Goal: Task Accomplishment & Management: Use online tool/utility

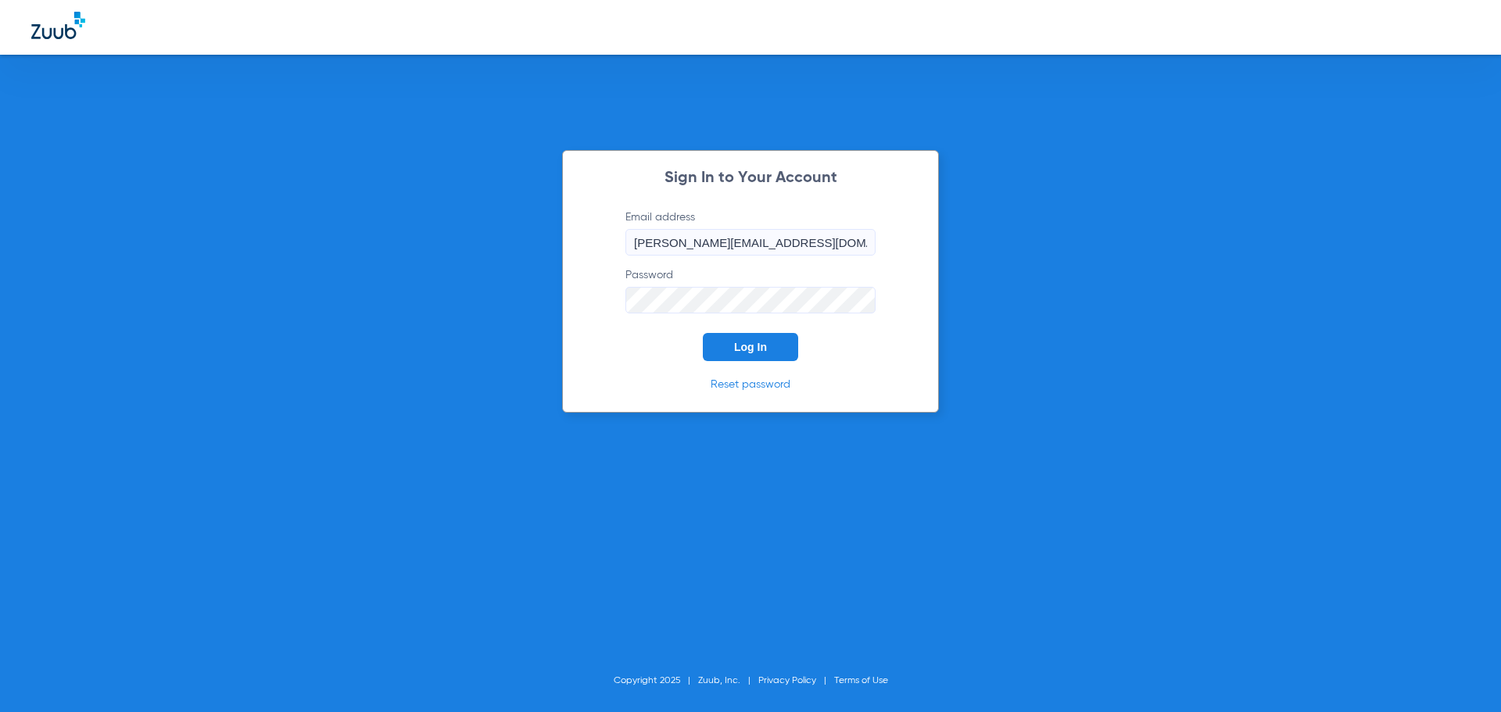
click at [747, 356] on button "Log In" at bounding box center [750, 347] width 95 height 28
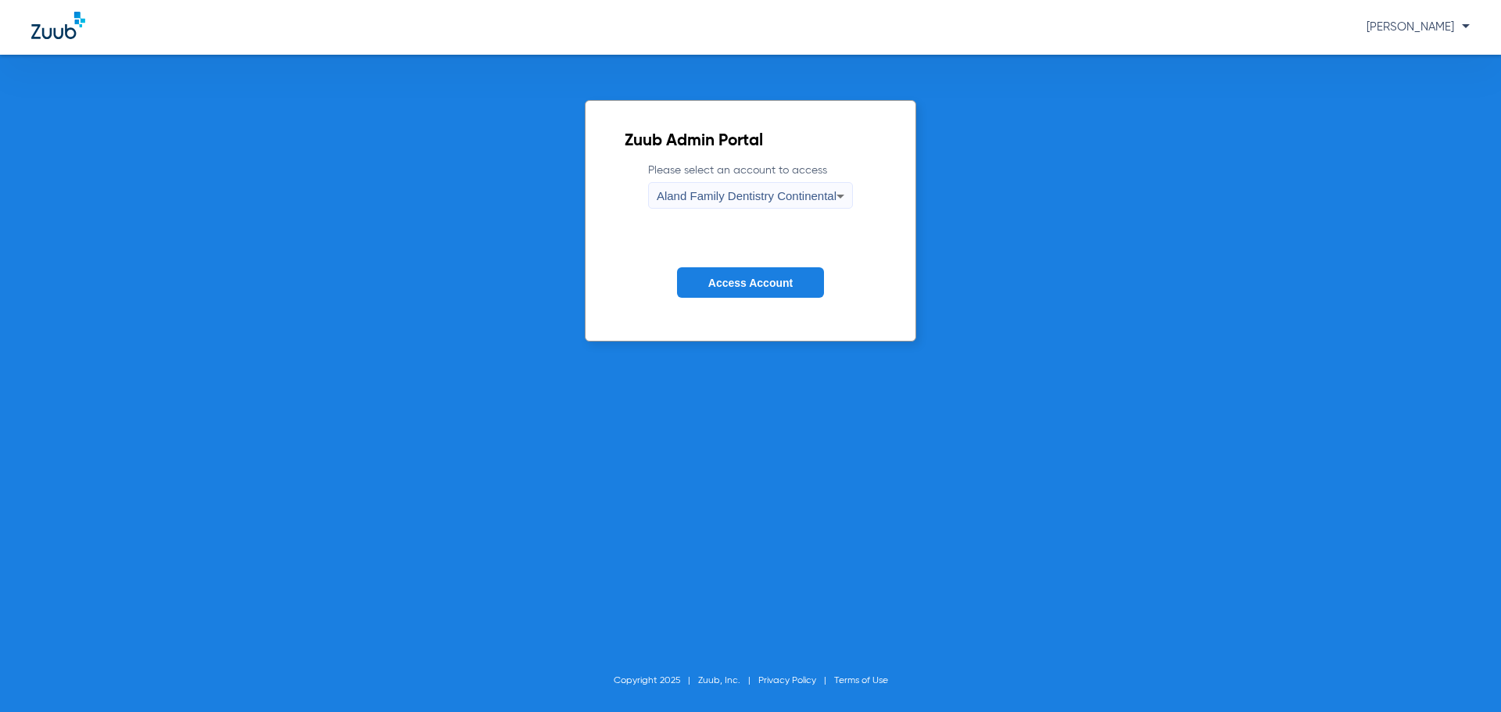
click at [803, 193] on span "Aland Family Dentistry Continental" at bounding box center [746, 195] width 180 height 13
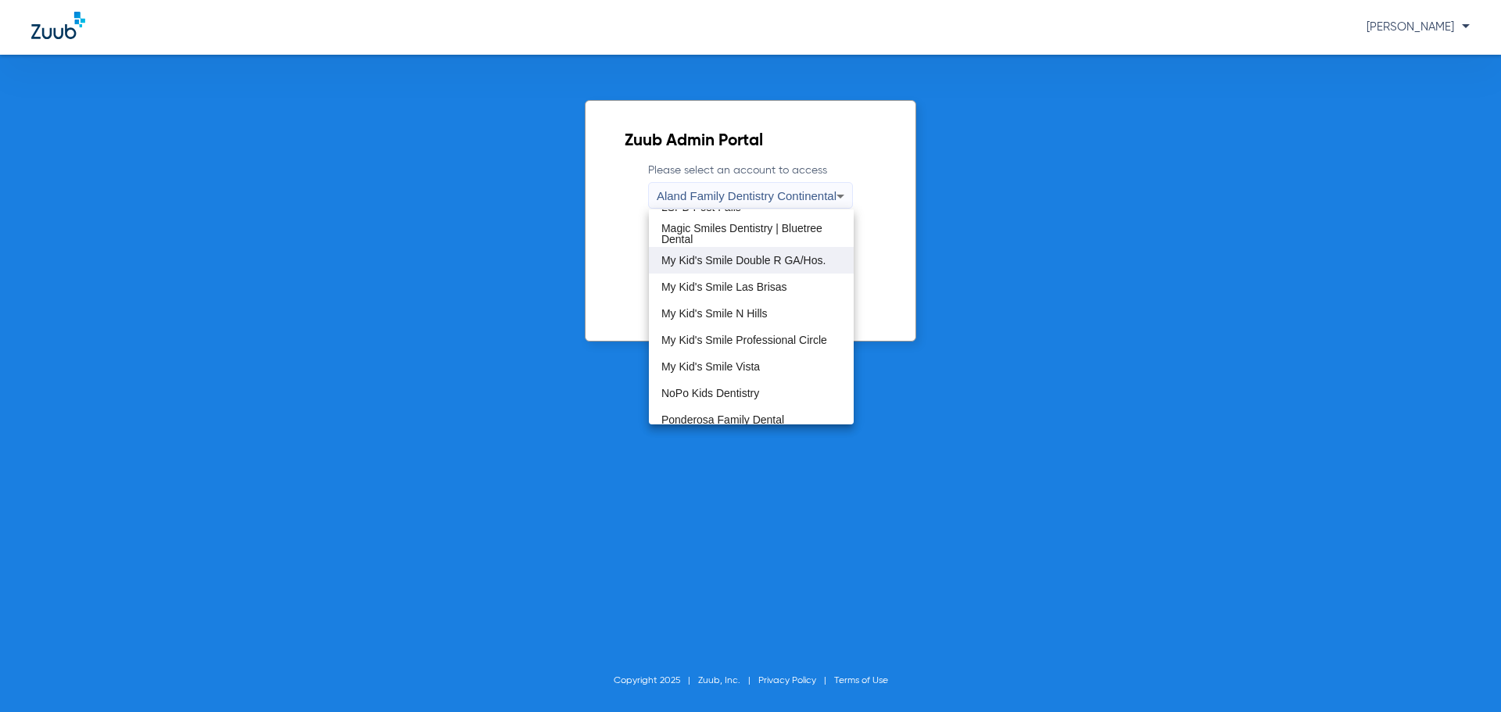
scroll to position [476, 0]
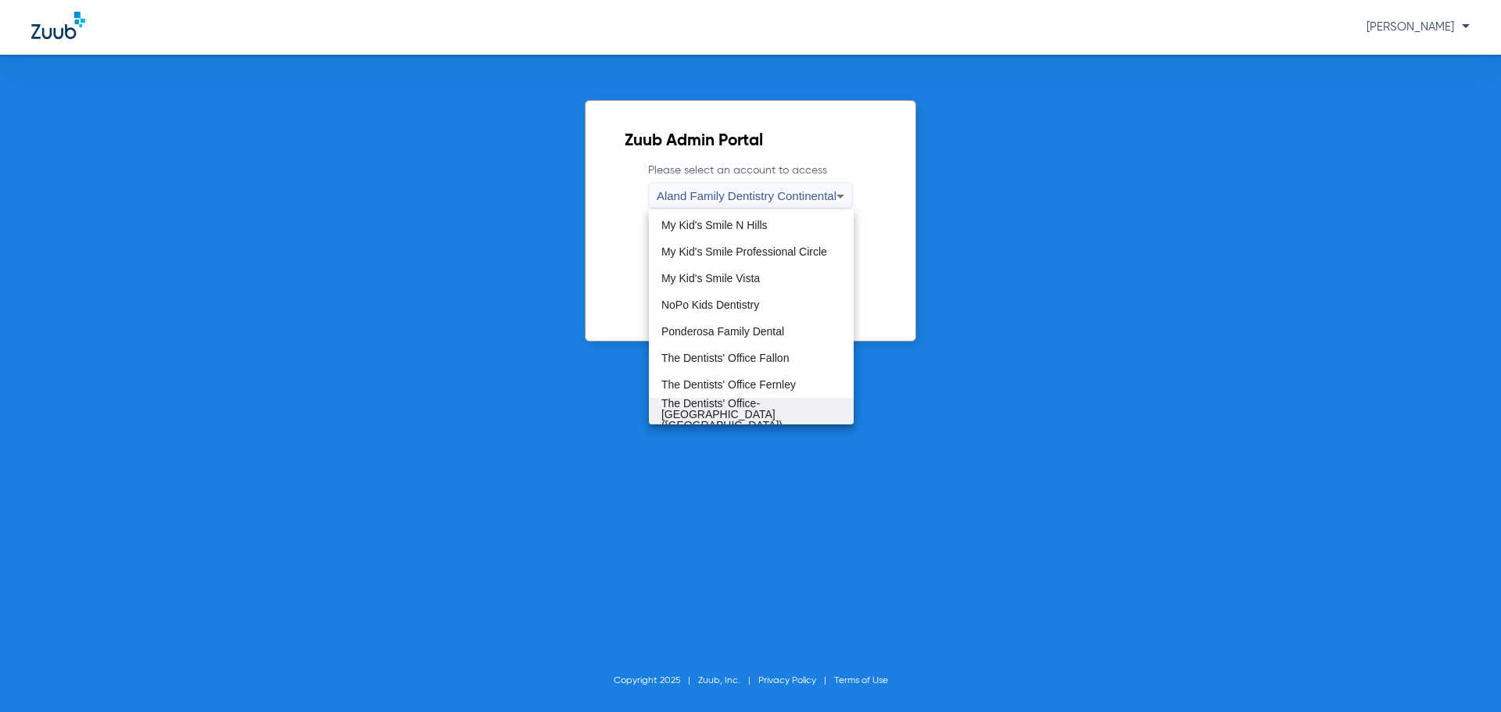
click at [746, 418] on span "The Dentists' Office-[GEOGRAPHIC_DATA] ([GEOGRAPHIC_DATA])" at bounding box center [751, 414] width 180 height 33
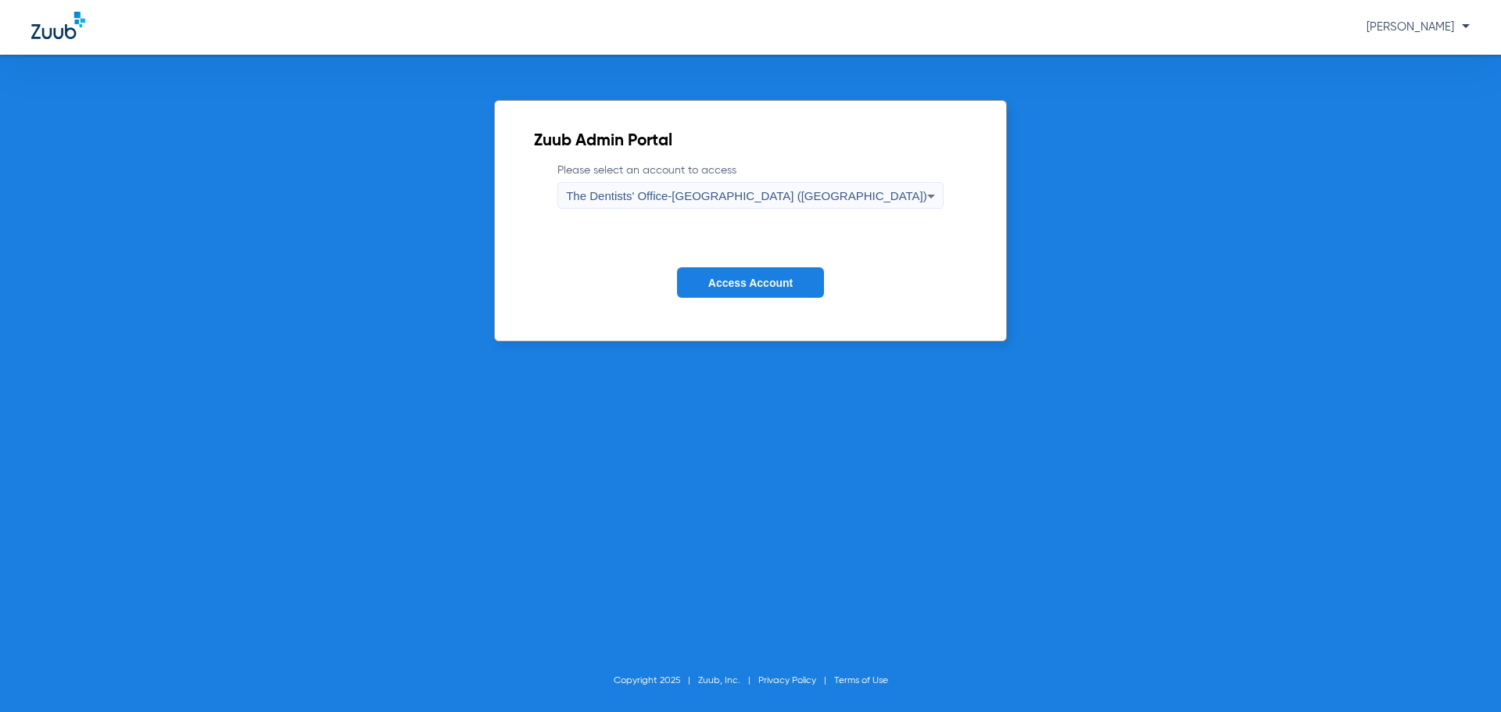
click at [757, 285] on span "Access Account" at bounding box center [750, 283] width 84 height 13
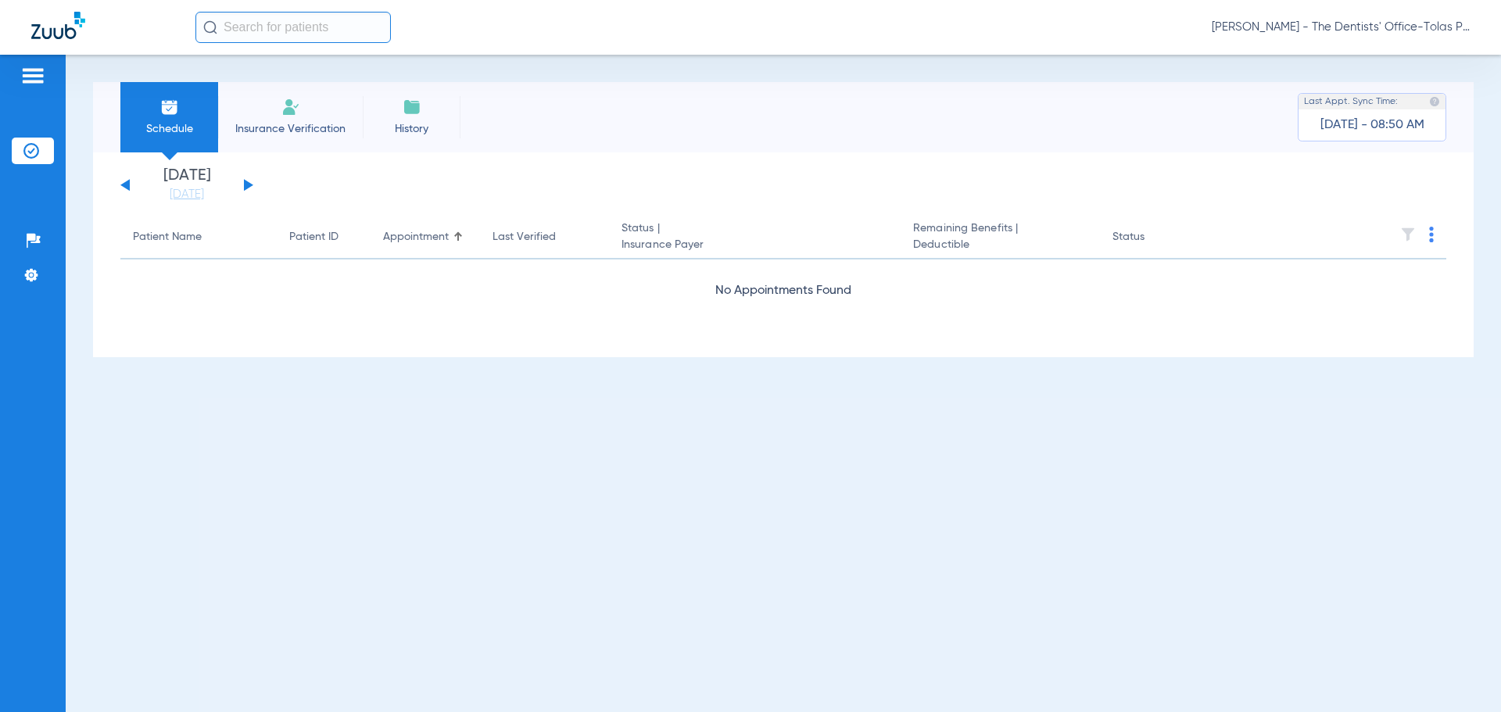
click at [250, 186] on button at bounding box center [248, 185] width 9 height 12
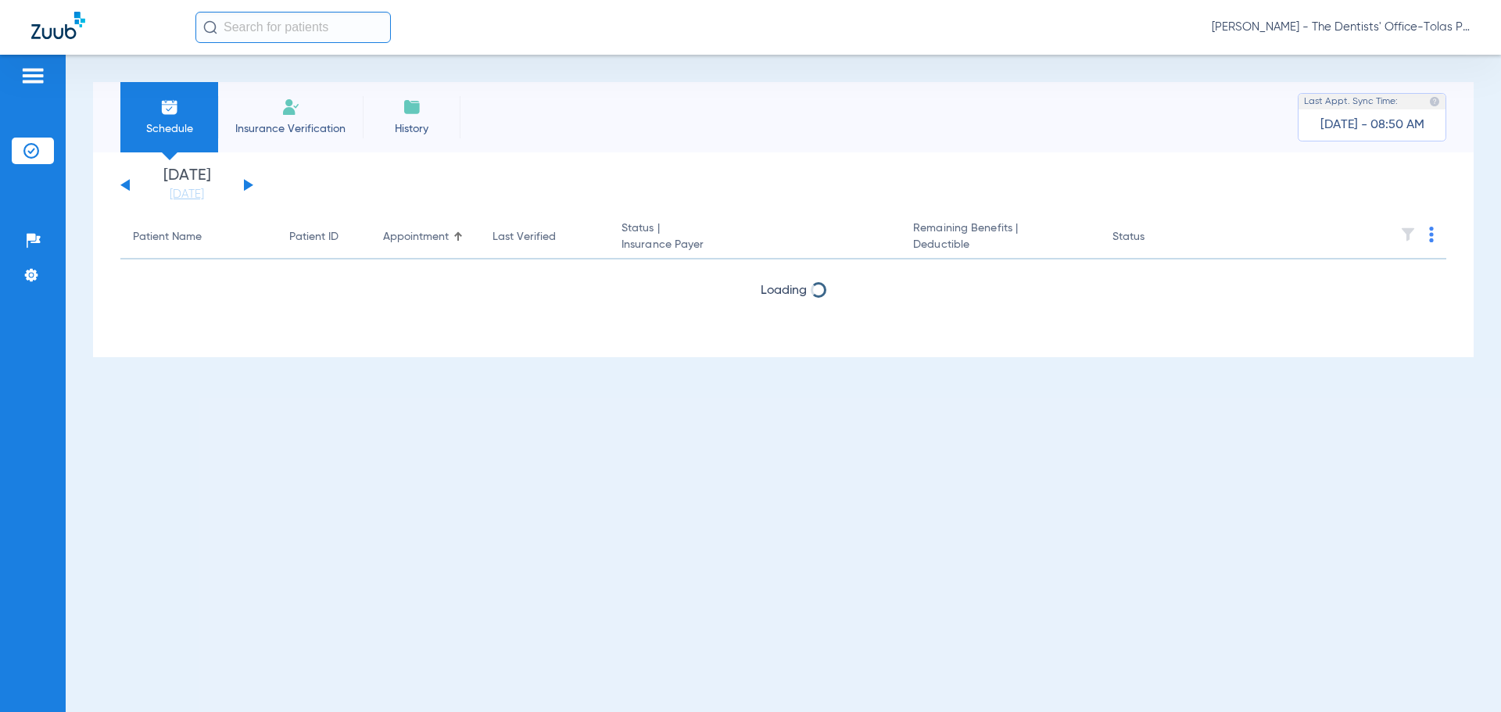
click at [250, 186] on button at bounding box center [248, 185] width 9 height 12
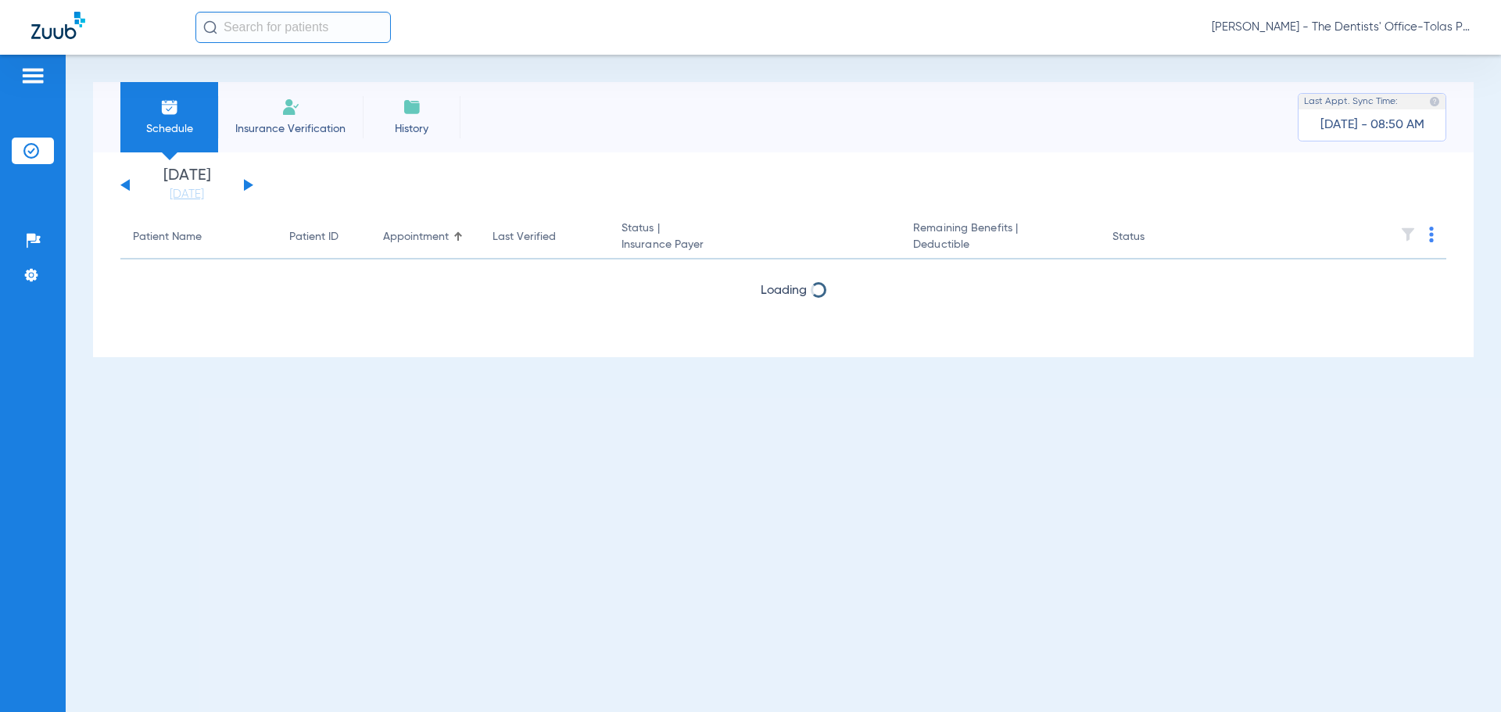
click at [250, 186] on button at bounding box center [248, 185] width 9 height 12
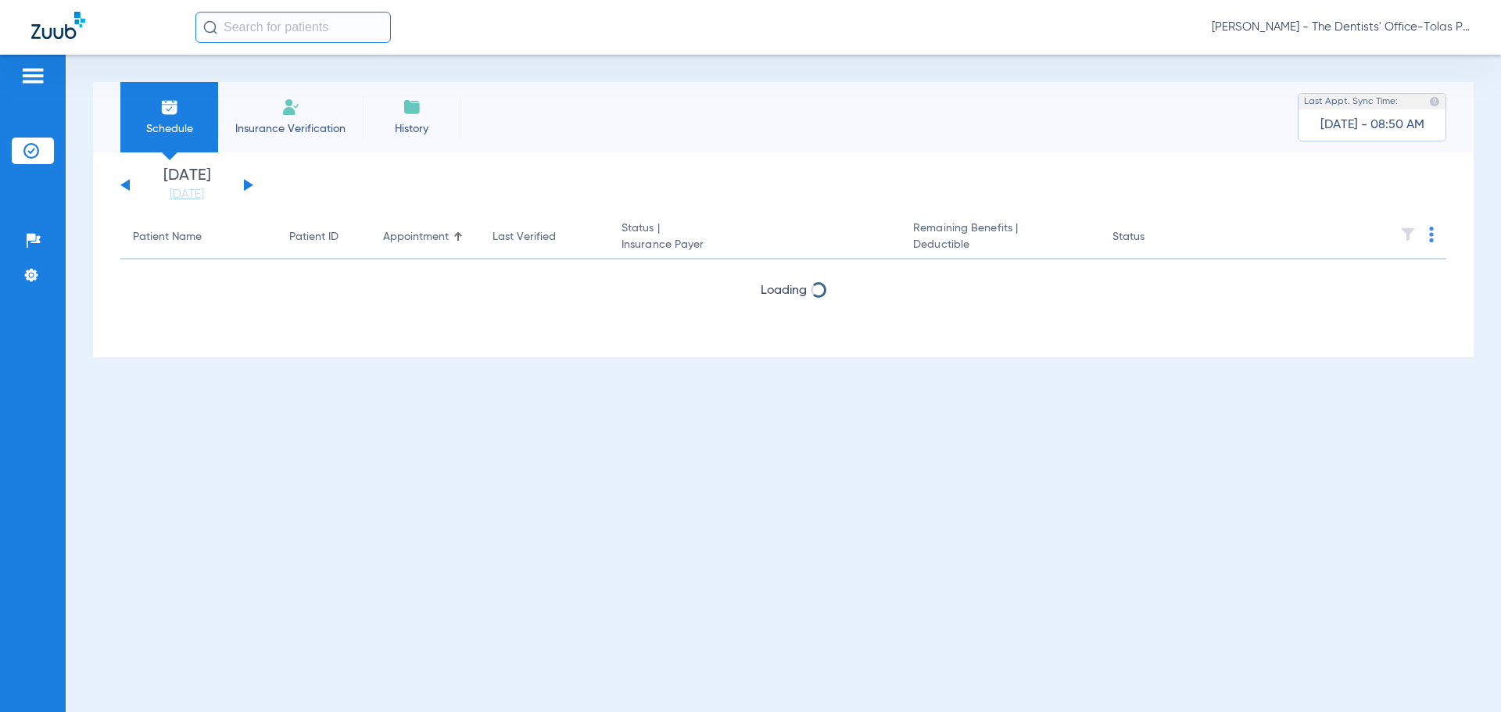
click at [250, 186] on button at bounding box center [248, 185] width 9 height 12
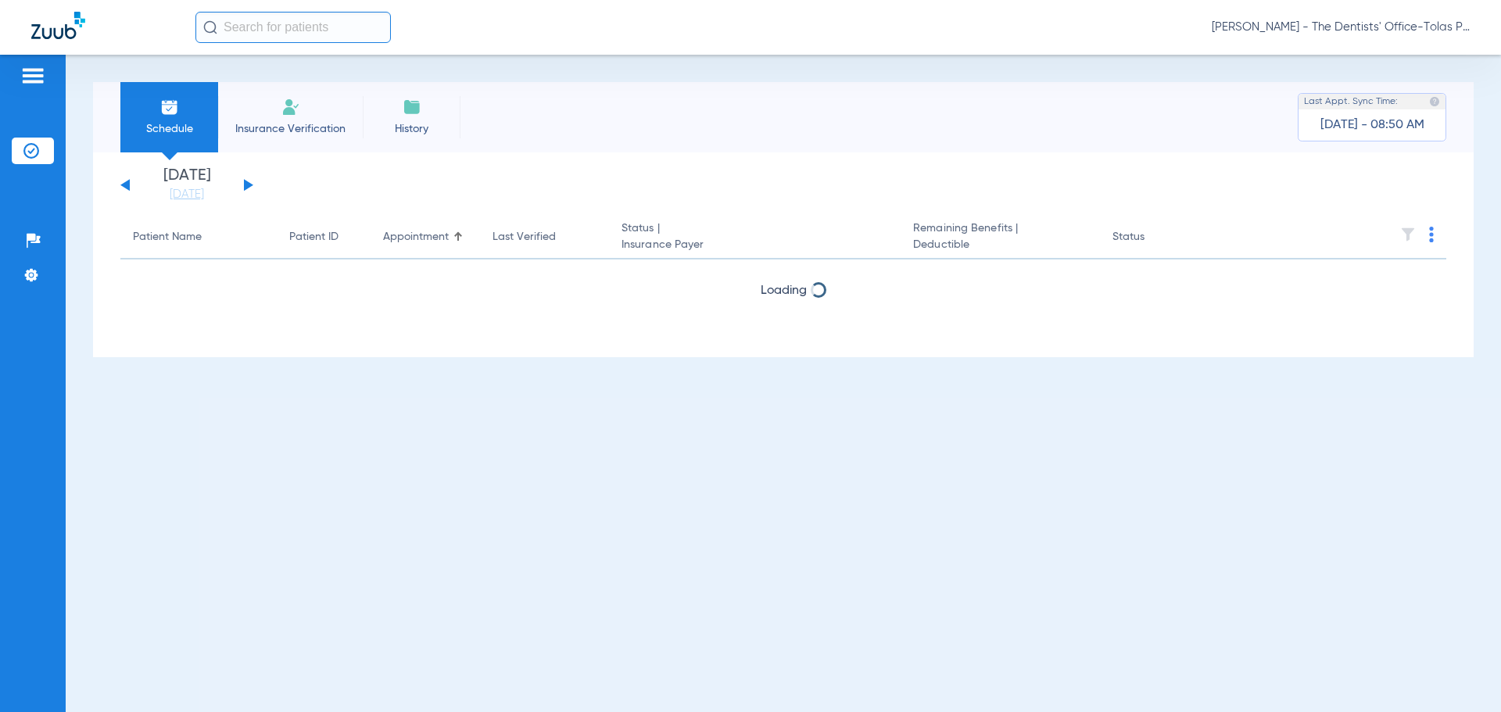
click at [250, 186] on button at bounding box center [248, 185] width 9 height 12
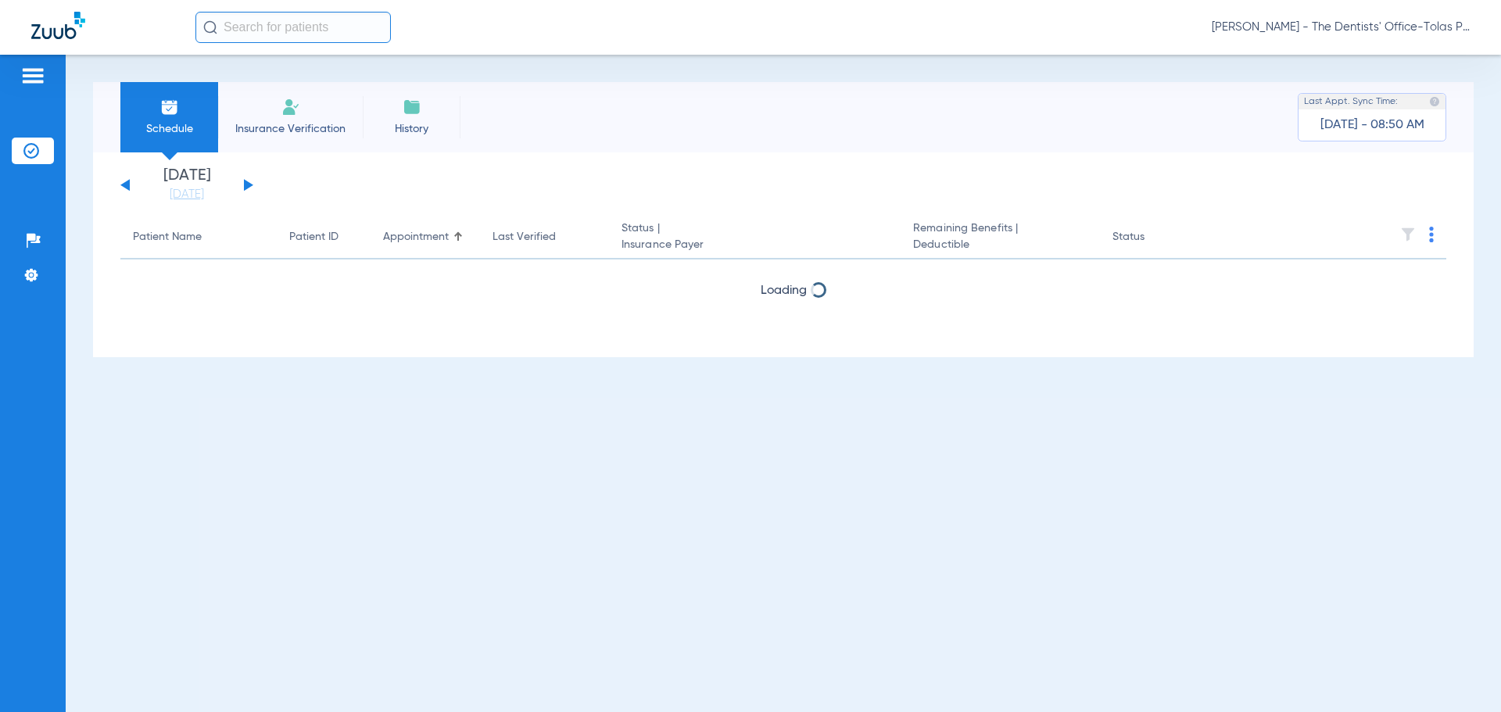
click at [250, 186] on button at bounding box center [248, 185] width 9 height 12
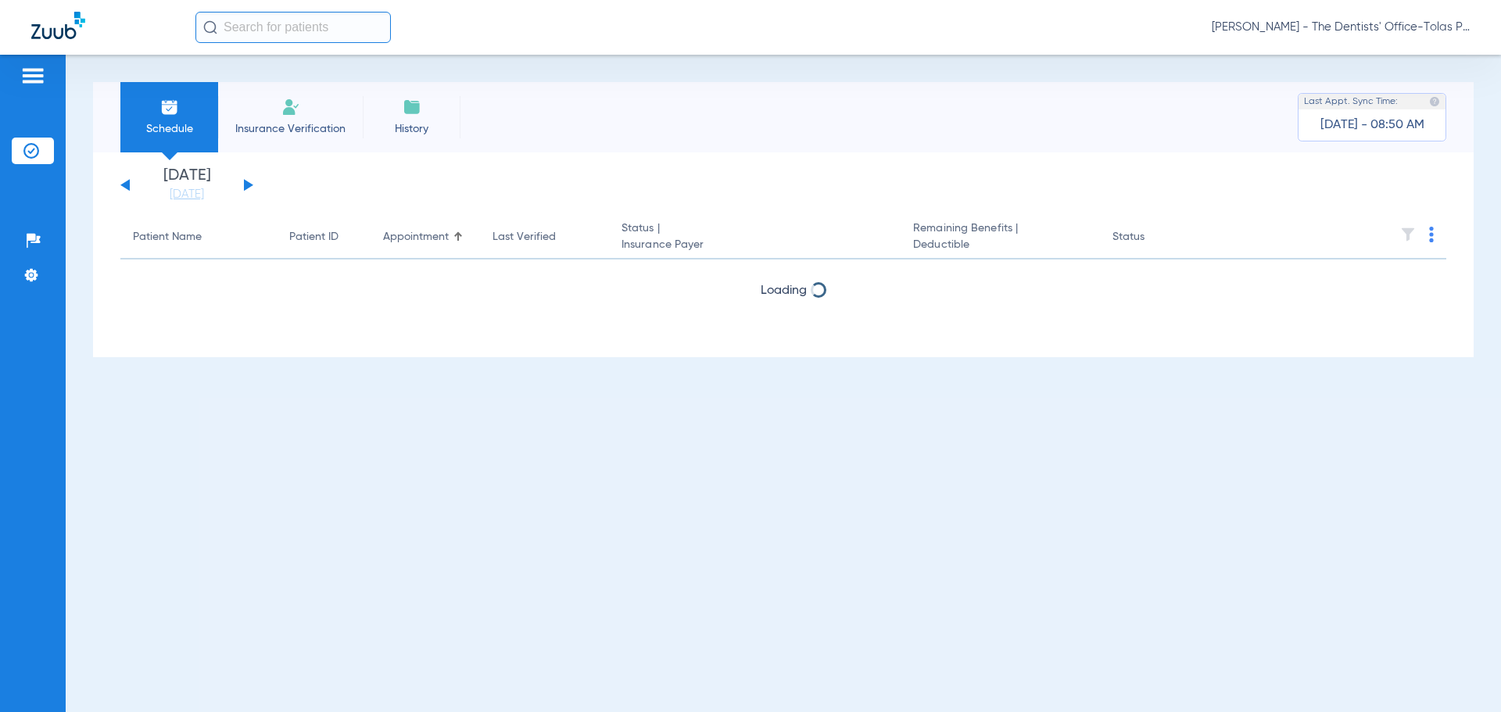
click at [250, 186] on button at bounding box center [248, 185] width 9 height 12
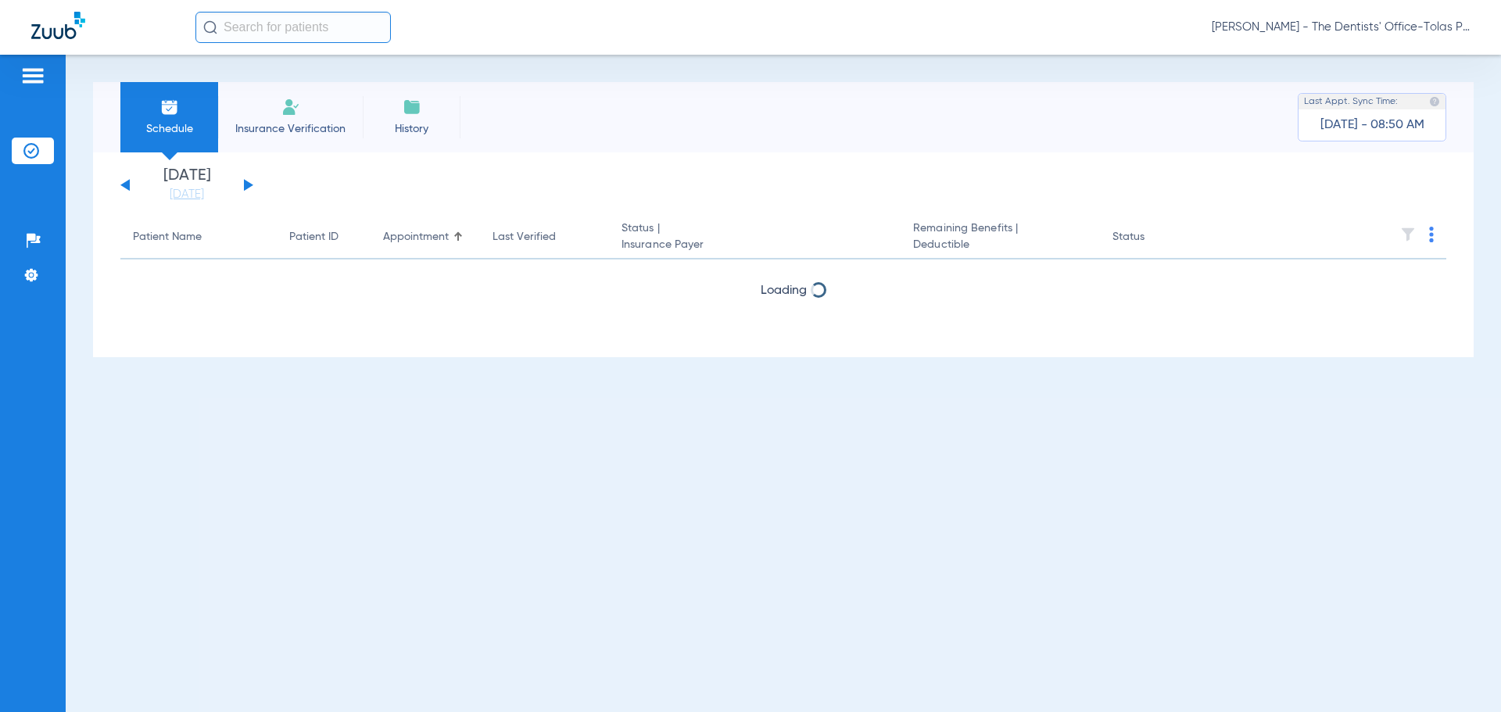
click at [250, 186] on button at bounding box center [248, 185] width 9 height 12
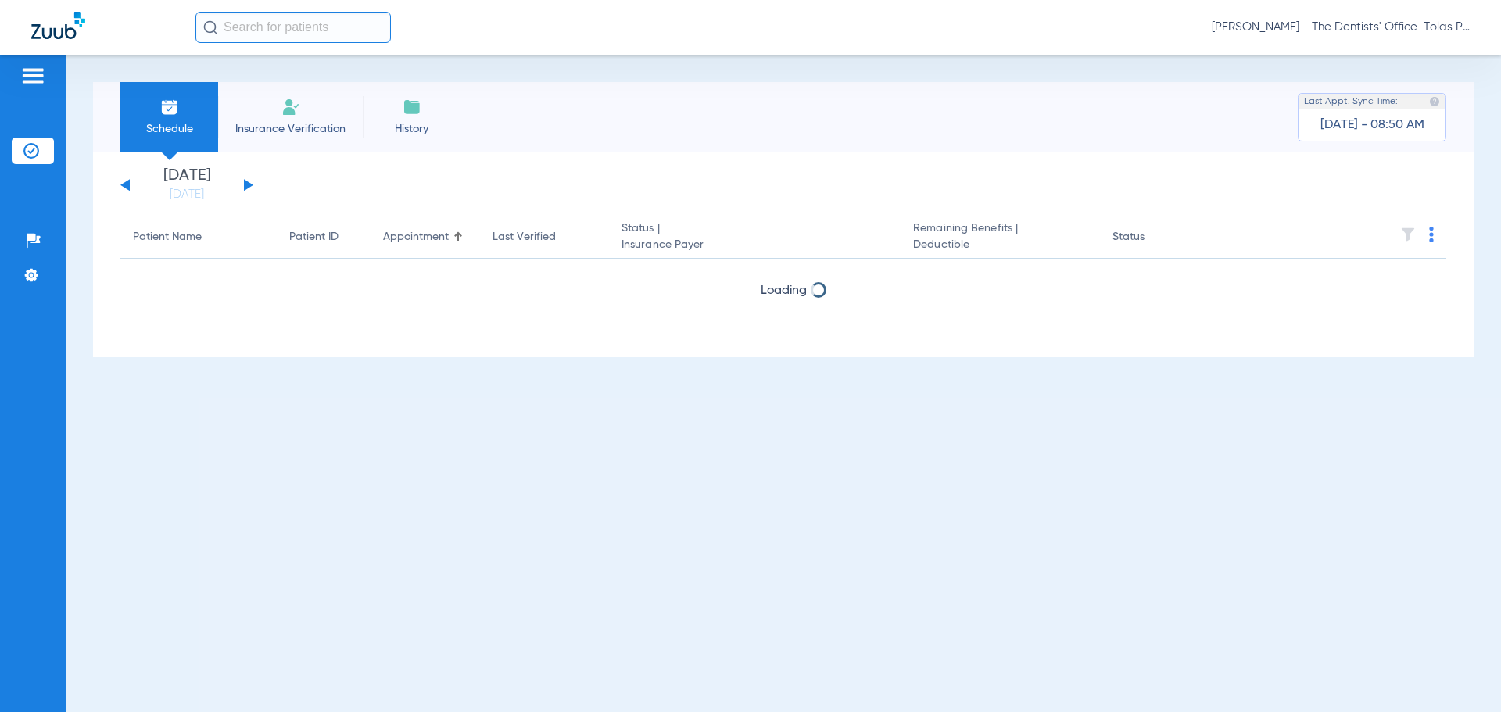
click at [250, 186] on button at bounding box center [248, 185] width 9 height 12
click at [249, 186] on button at bounding box center [248, 185] width 9 height 12
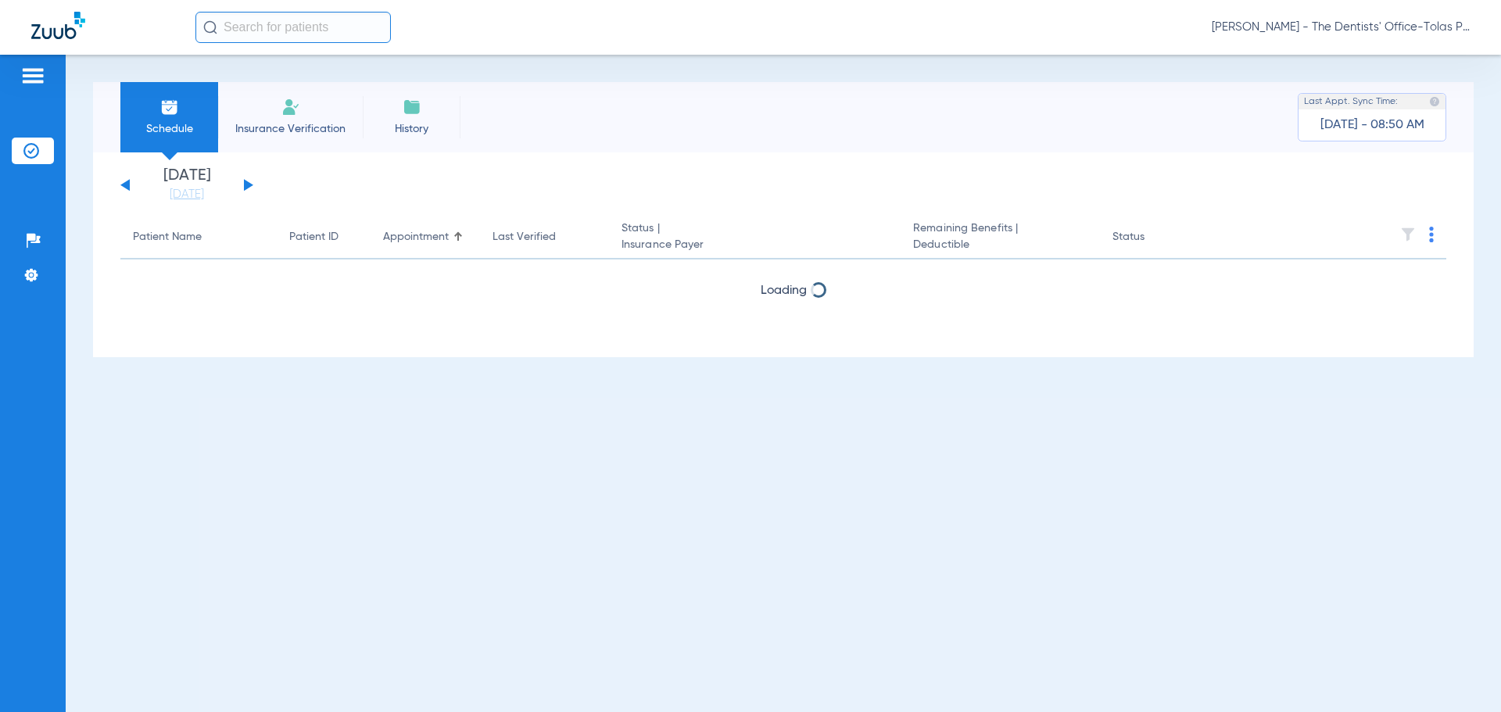
click at [249, 186] on button at bounding box center [248, 185] width 9 height 12
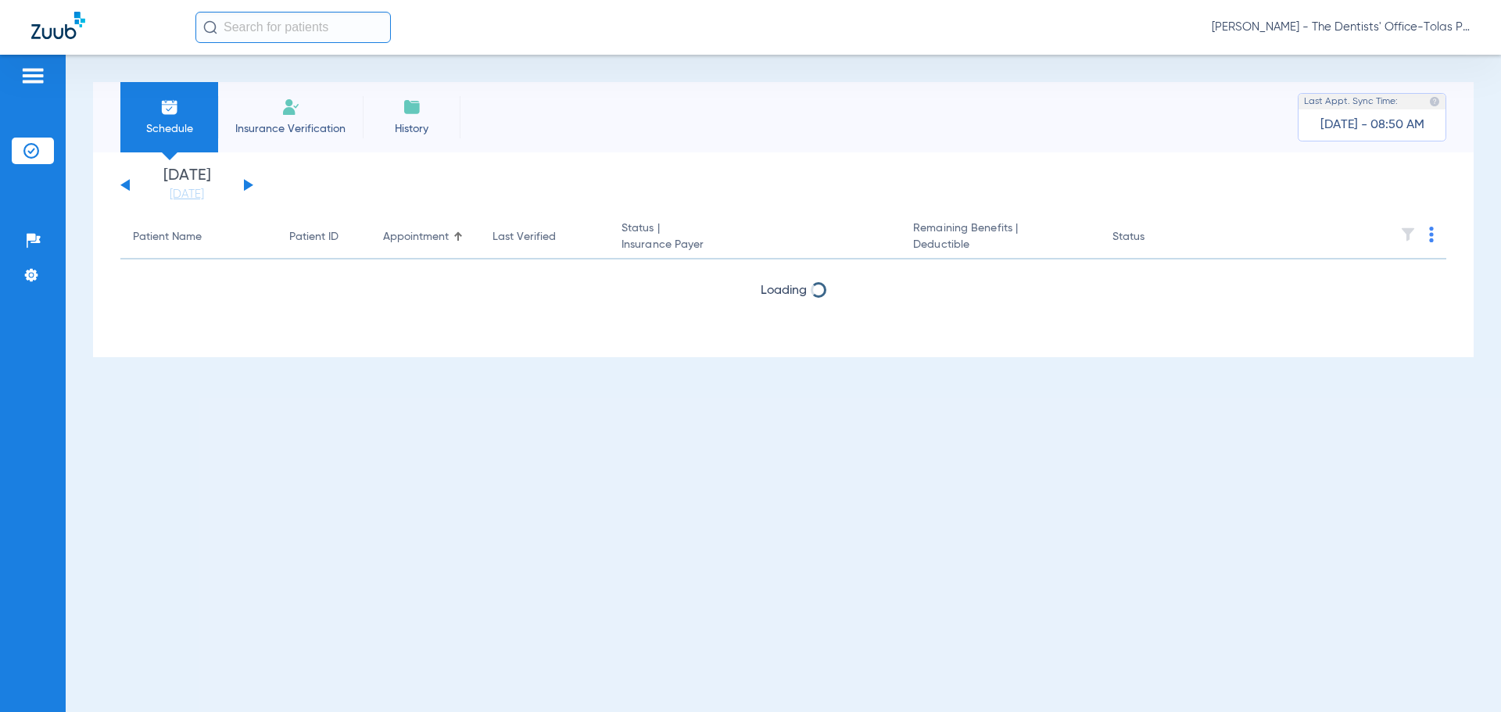
click at [249, 186] on button at bounding box center [248, 185] width 9 height 12
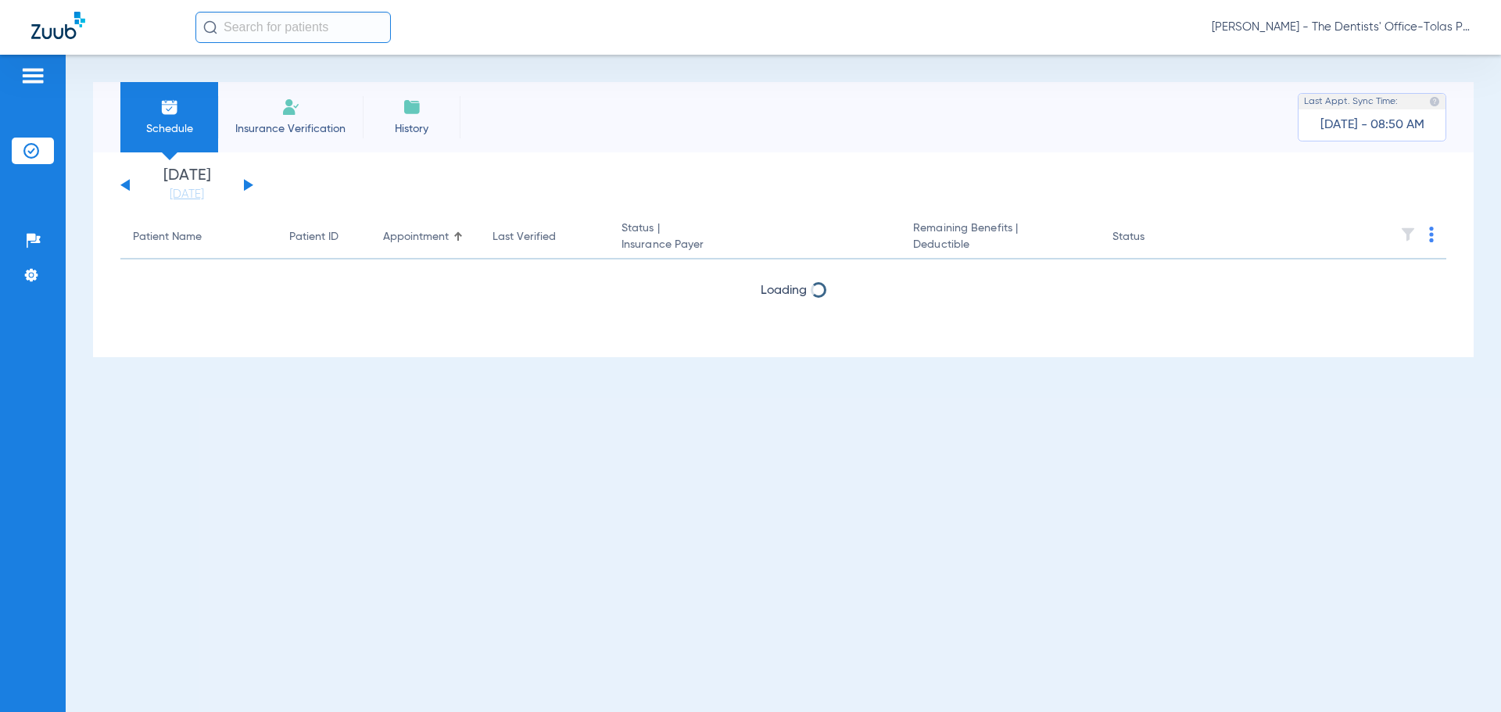
click at [249, 186] on button at bounding box center [248, 185] width 9 height 12
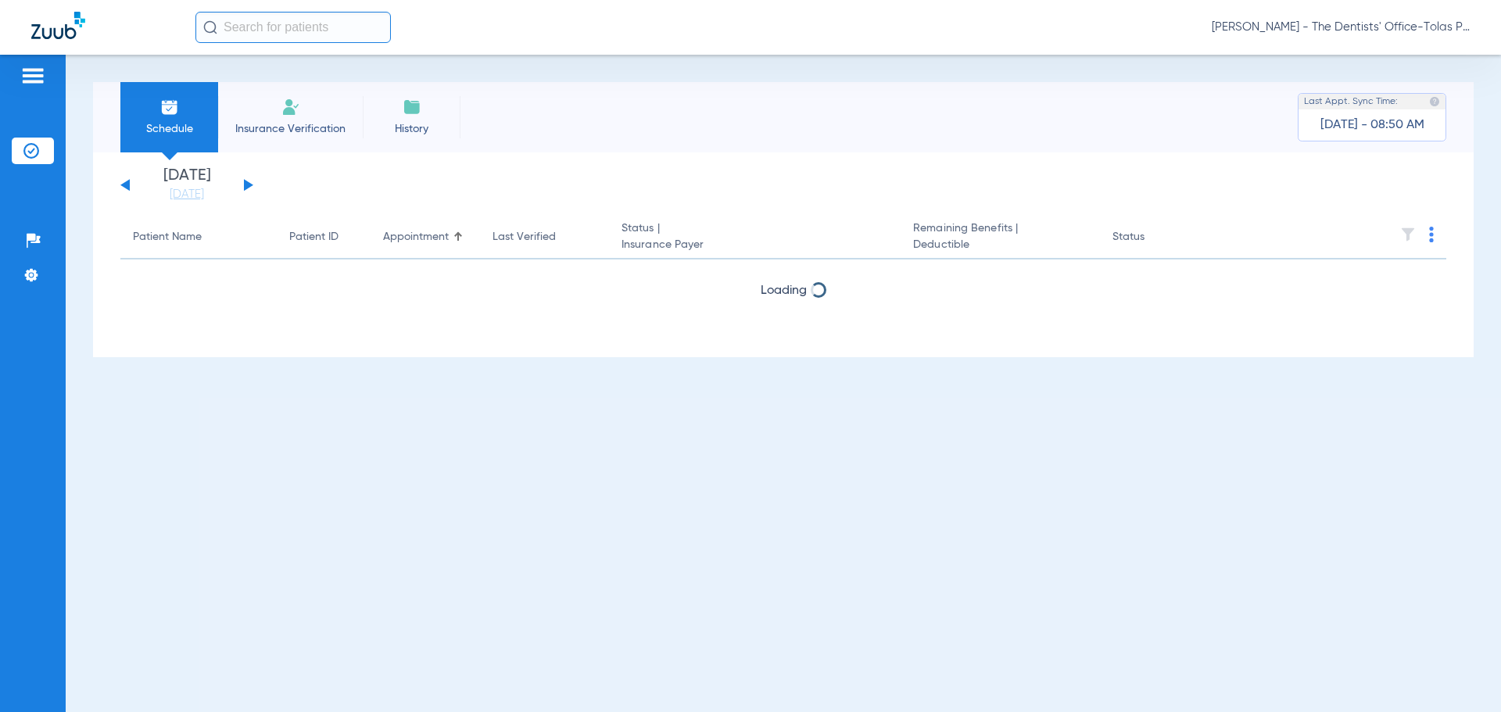
click at [249, 186] on button at bounding box center [248, 185] width 9 height 12
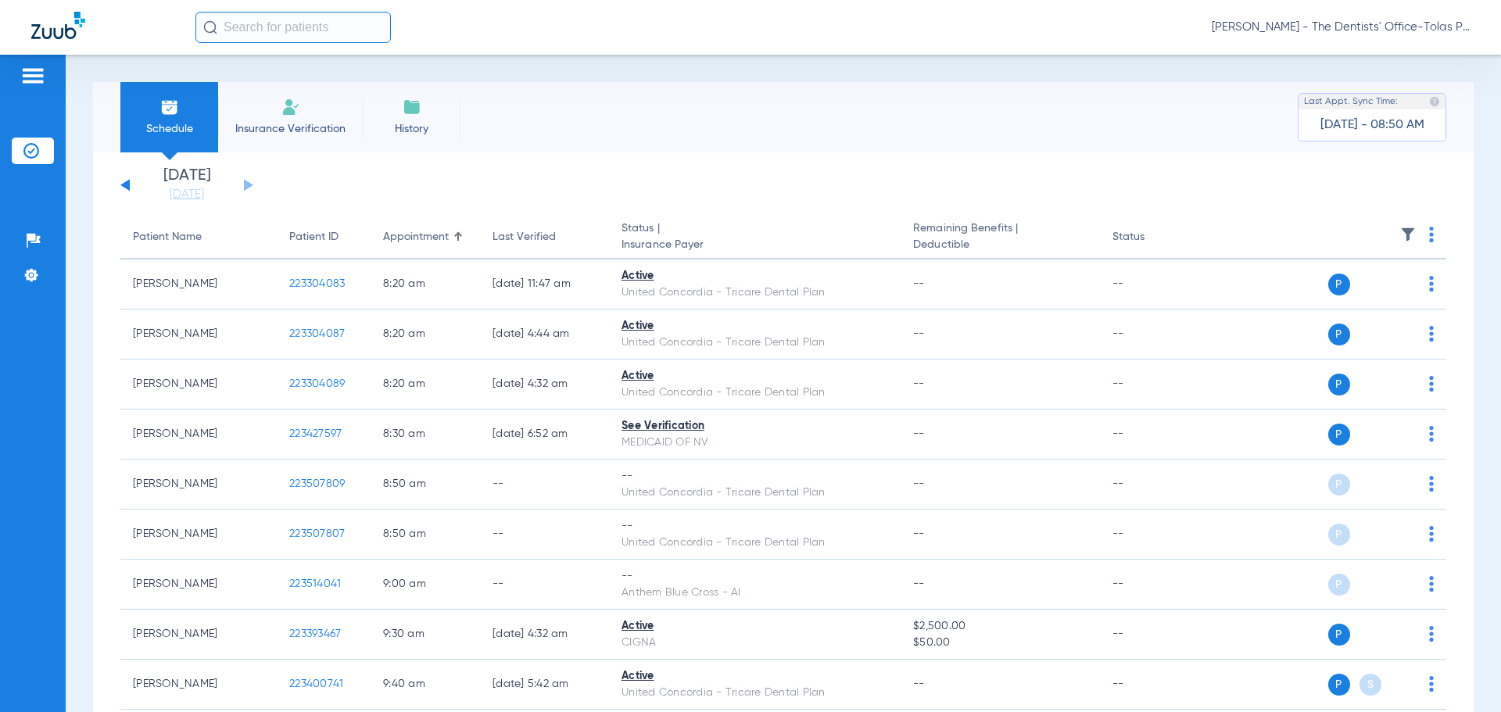
click at [127, 188] on button at bounding box center [124, 185] width 9 height 12
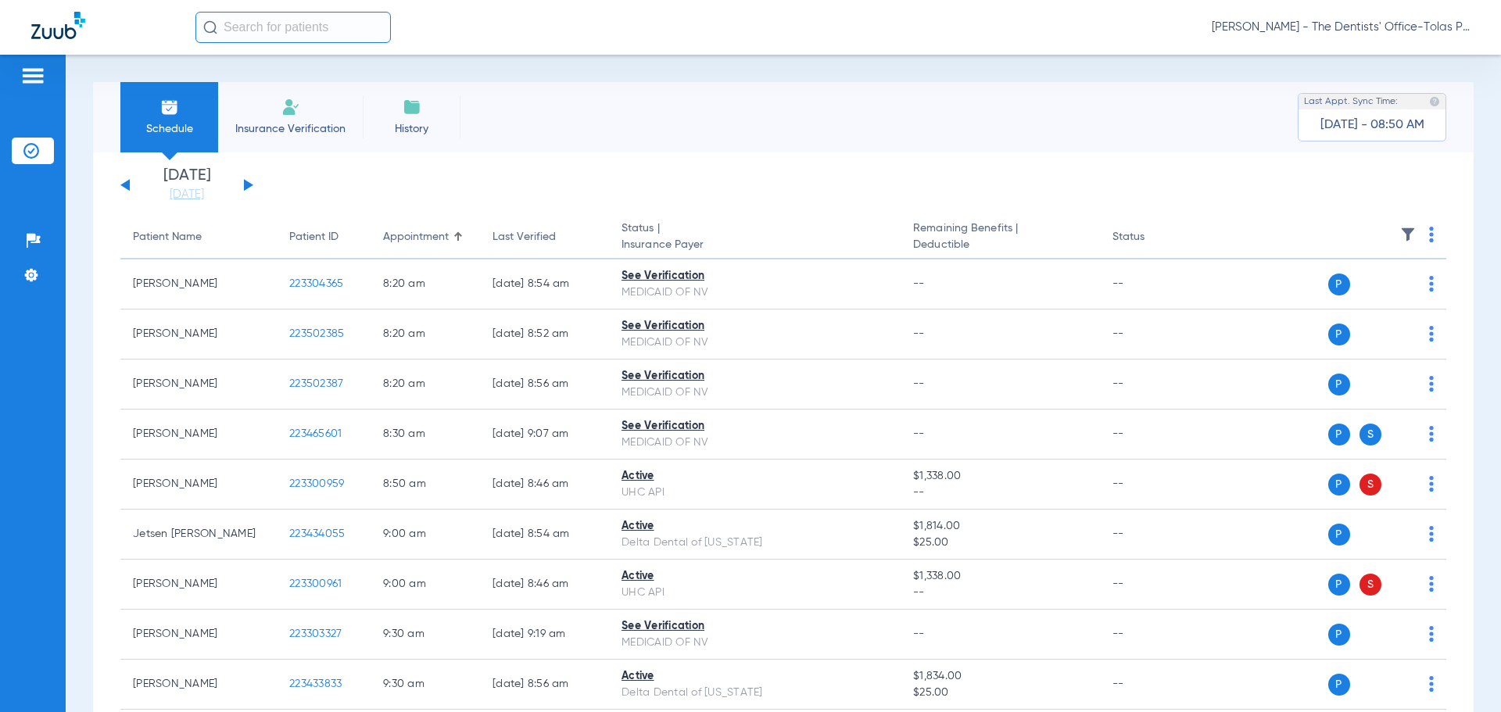
click at [248, 182] on button at bounding box center [248, 185] width 9 height 12
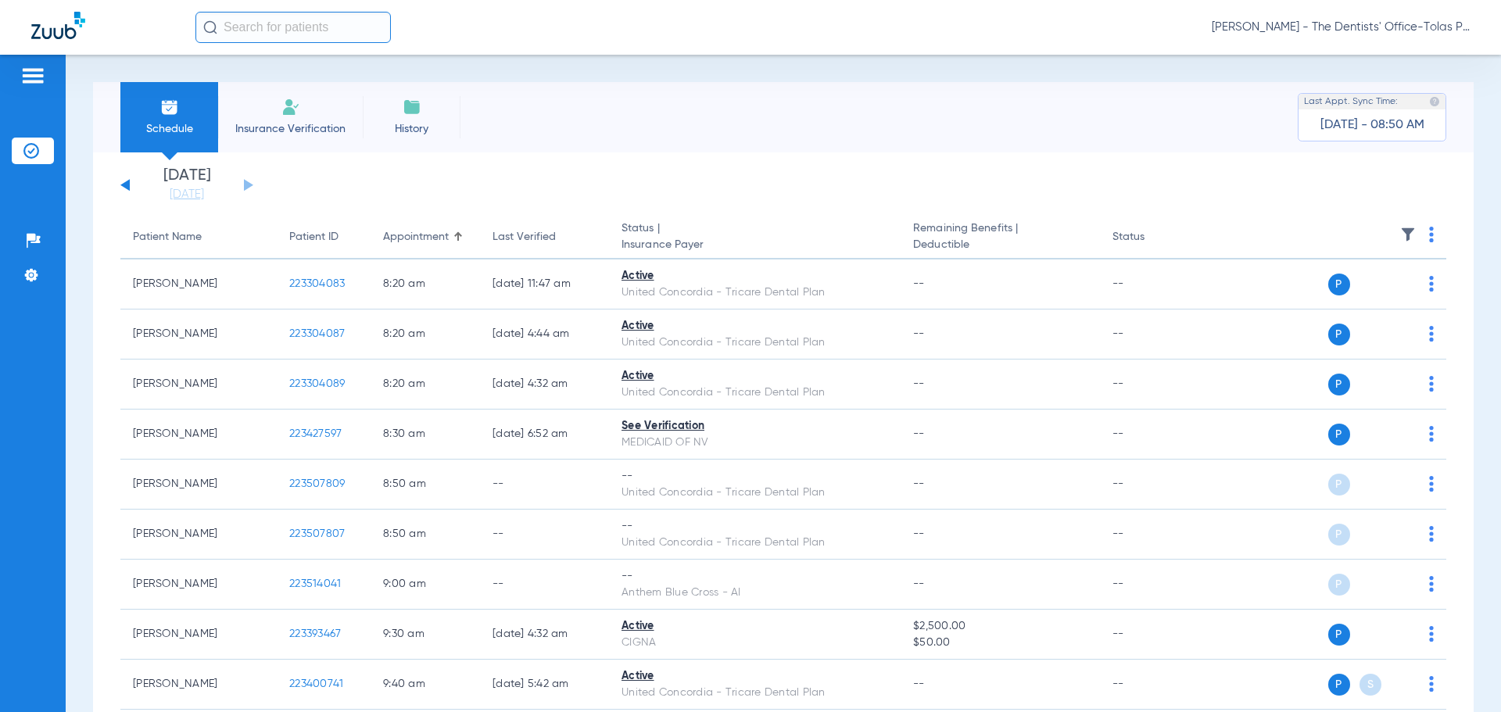
click at [1416, 234] on th at bounding box center [1325, 238] width 241 height 44
click at [1429, 233] on img at bounding box center [1431, 235] width 5 height 16
click at [1379, 281] on button "Verify All" at bounding box center [1359, 296] width 123 height 31
click at [1390, 281] on span at bounding box center [1401, 285] width 22 height 22
